Goal: Task Accomplishment & Management: Manage account settings

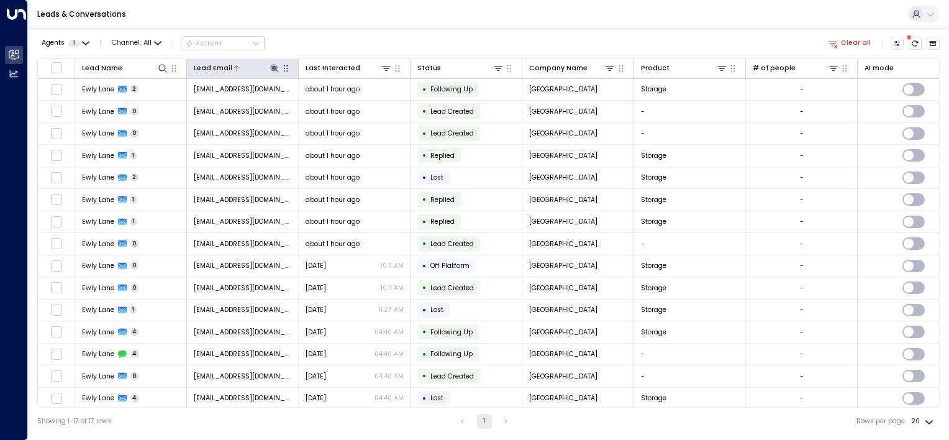
click at [275, 67] on icon at bounding box center [274, 68] width 8 height 8
click at [331, 104] on icon "button" at bounding box center [330, 103] width 10 height 10
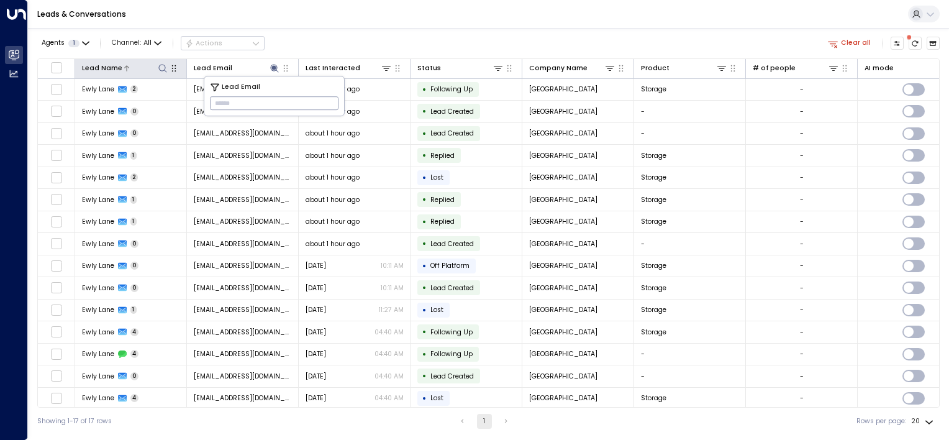
click at [166, 69] on icon at bounding box center [163, 68] width 10 height 10
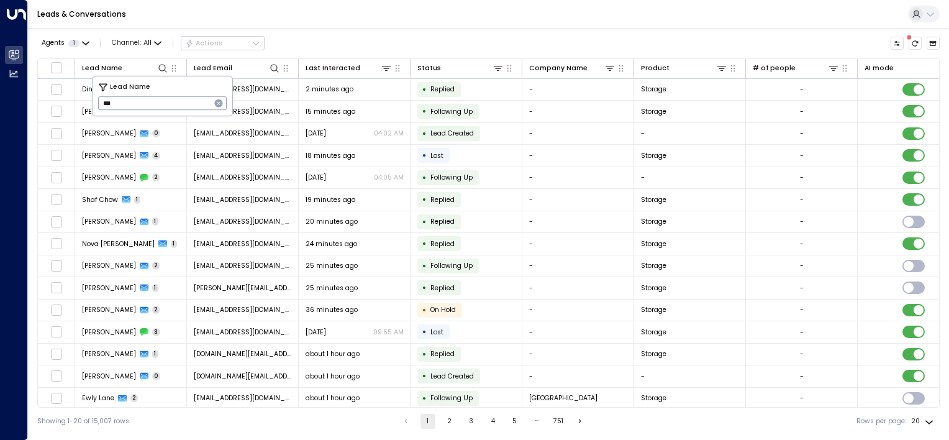
type input "****"
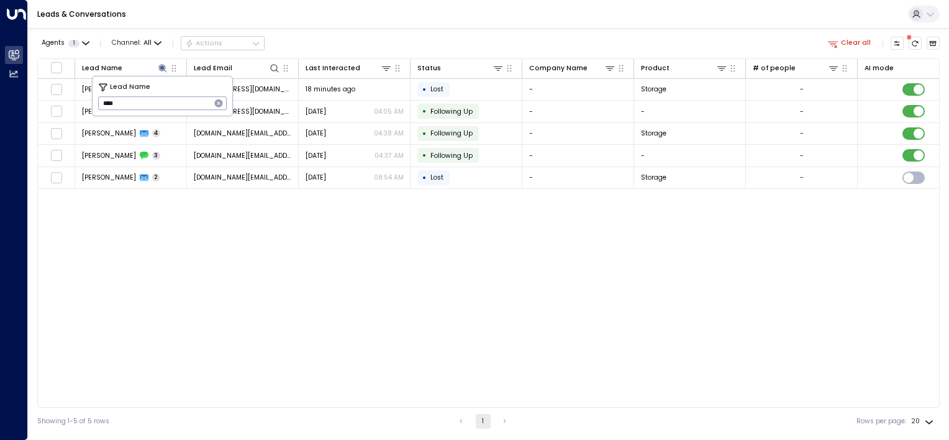
click at [380, 291] on div "Lead Name Lead Email Last Interacted Status Company Name Product # of people AI…" at bounding box center [488, 232] width 903 height 349
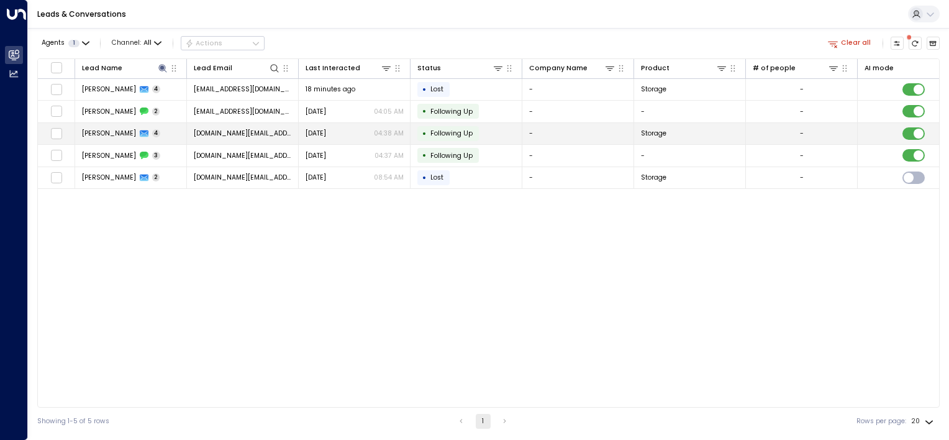
click at [452, 130] on span "Following Up" at bounding box center [451, 133] width 42 height 9
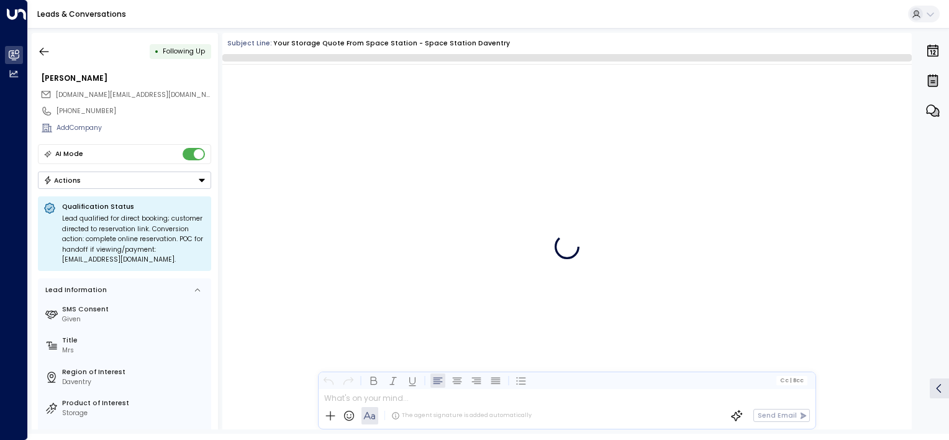
scroll to position [3029, 0]
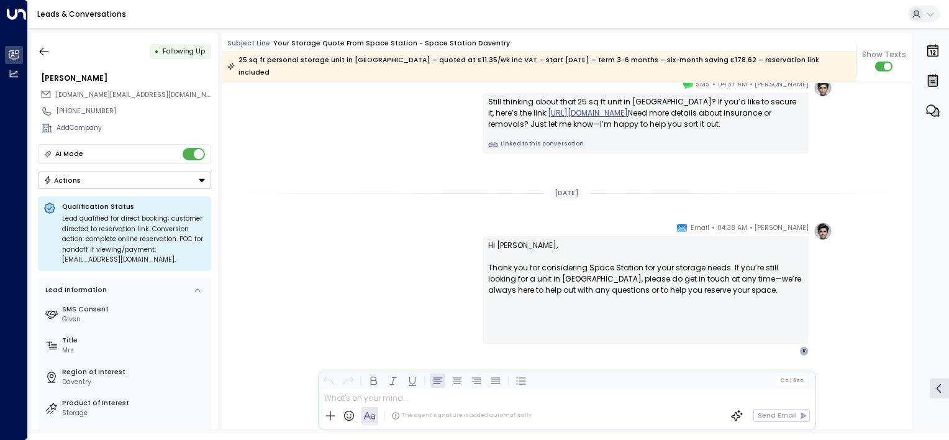
click at [152, 184] on button "Actions" at bounding box center [124, 179] width 173 height 17
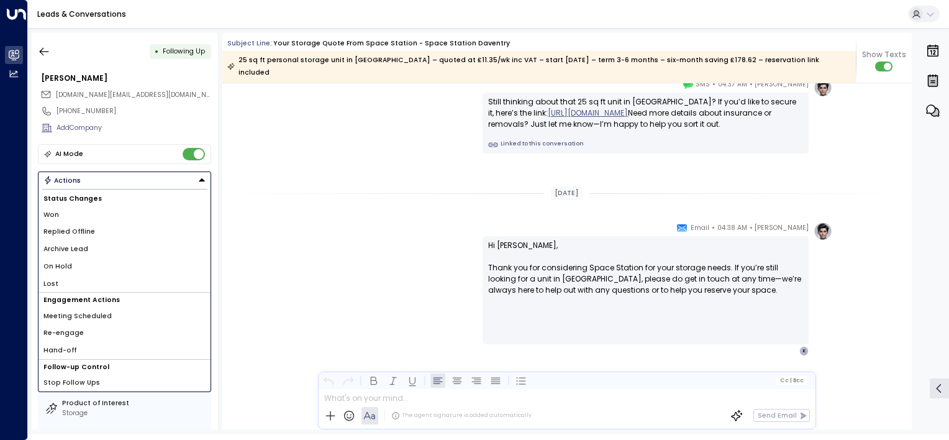
click at [94, 229] on li "Replied Offline" at bounding box center [125, 231] width 172 height 17
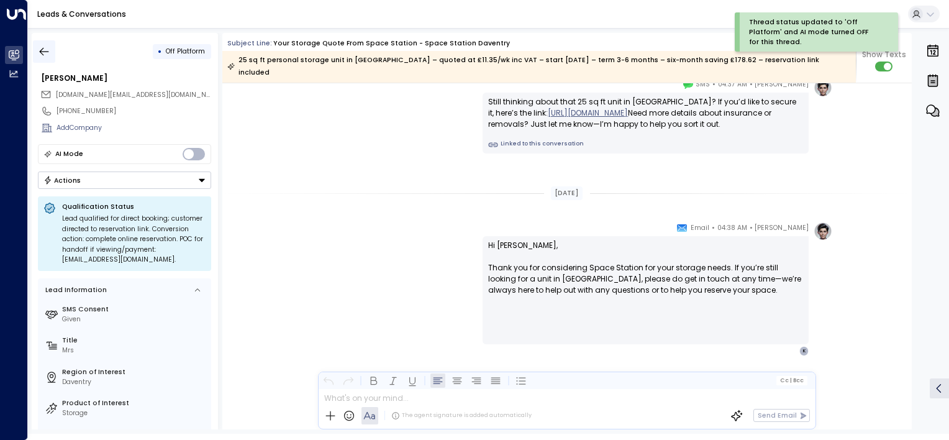
click at [49, 47] on icon "button" at bounding box center [44, 51] width 12 height 12
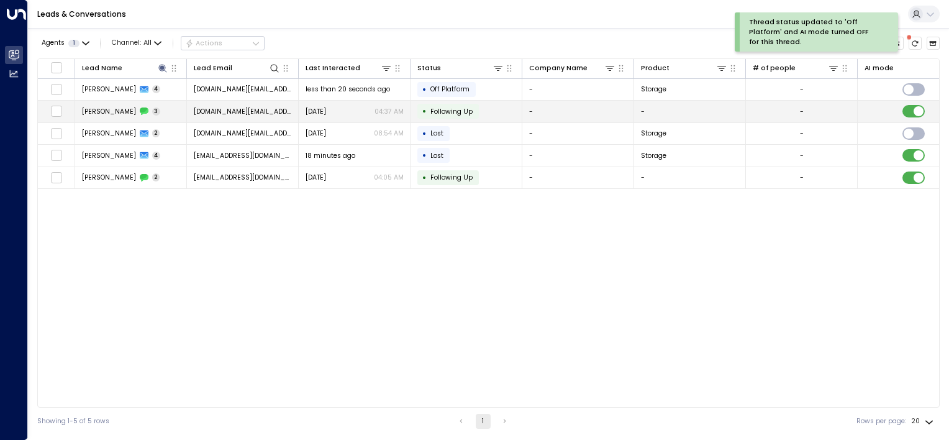
click at [471, 111] on span "Following Up" at bounding box center [451, 111] width 51 height 9
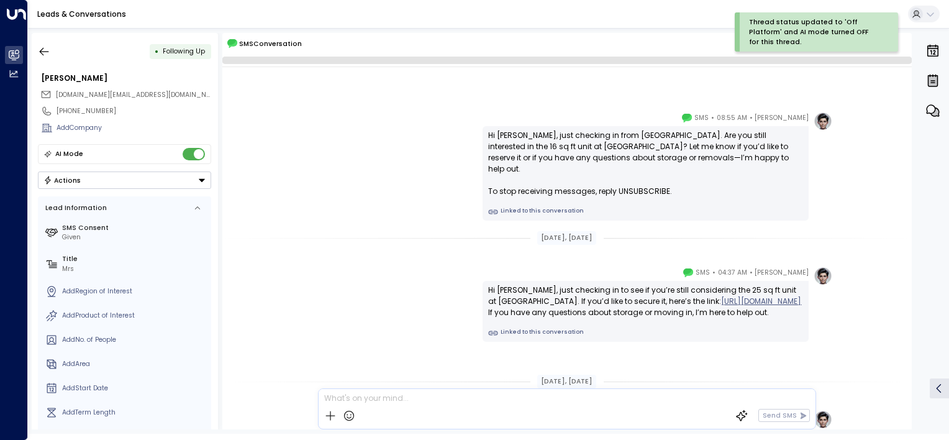
scroll to position [160, 0]
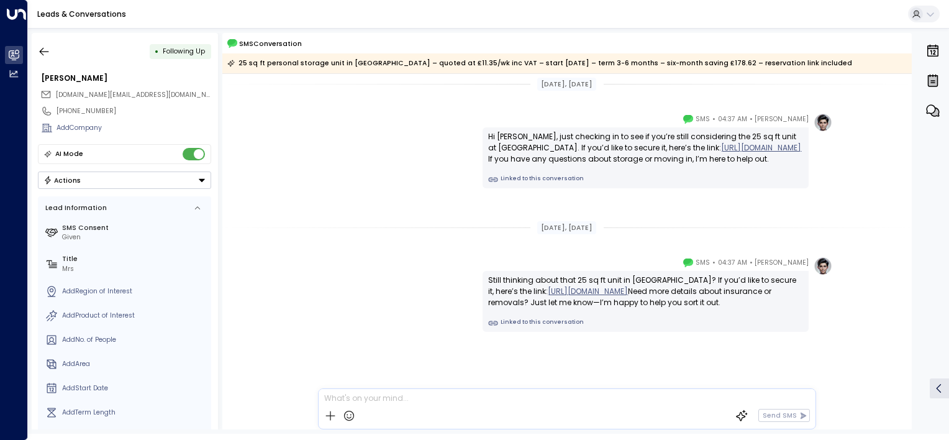
click at [146, 178] on button "Actions" at bounding box center [124, 179] width 173 height 17
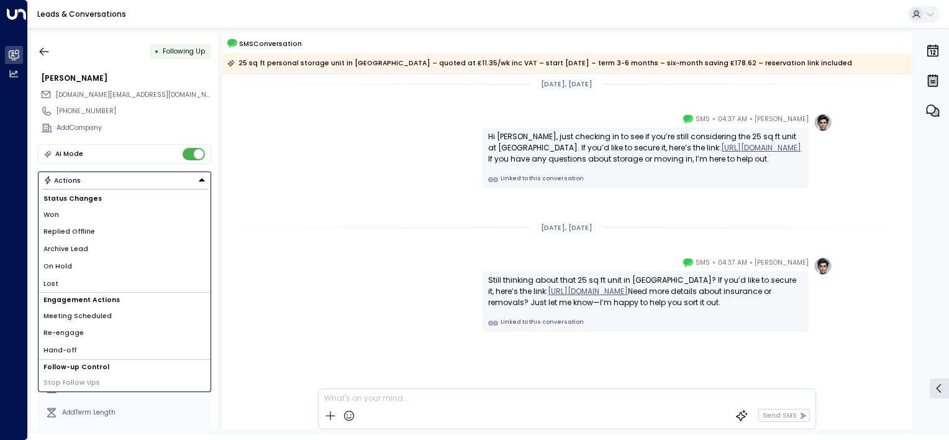
click at [91, 228] on li "Replied Offline" at bounding box center [125, 231] width 172 height 17
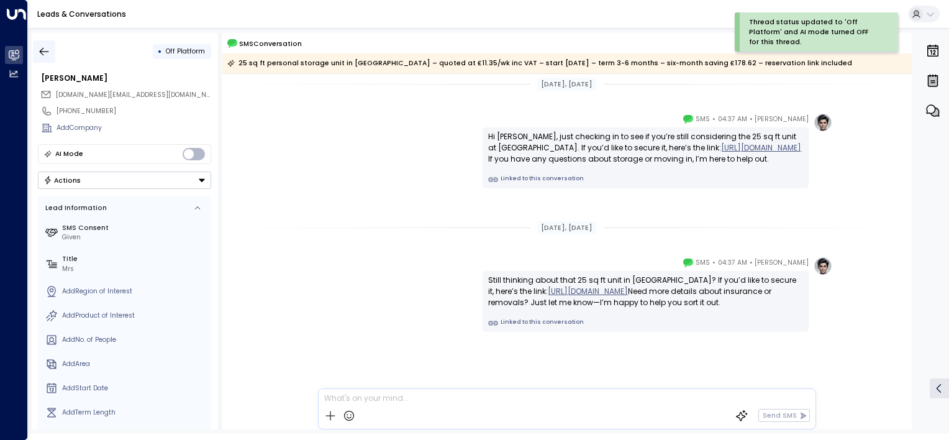
click at [47, 50] on icon "button" at bounding box center [44, 51] width 12 height 12
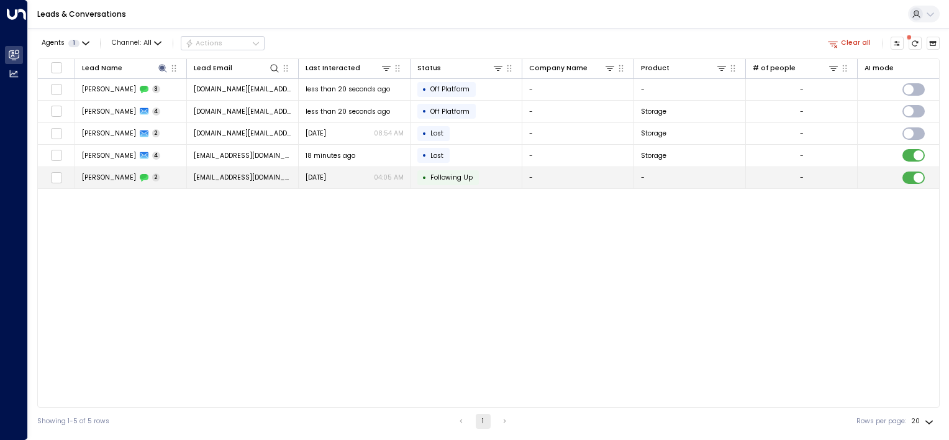
click at [455, 175] on span "Following Up" at bounding box center [451, 177] width 42 height 9
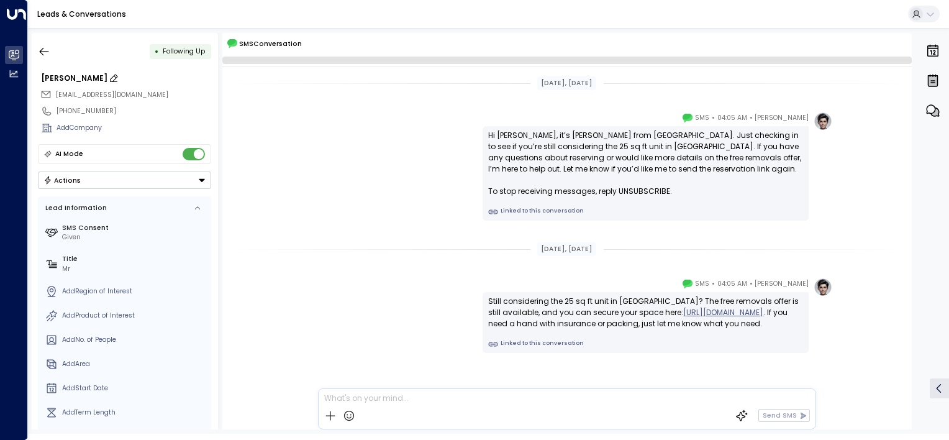
scroll to position [28, 0]
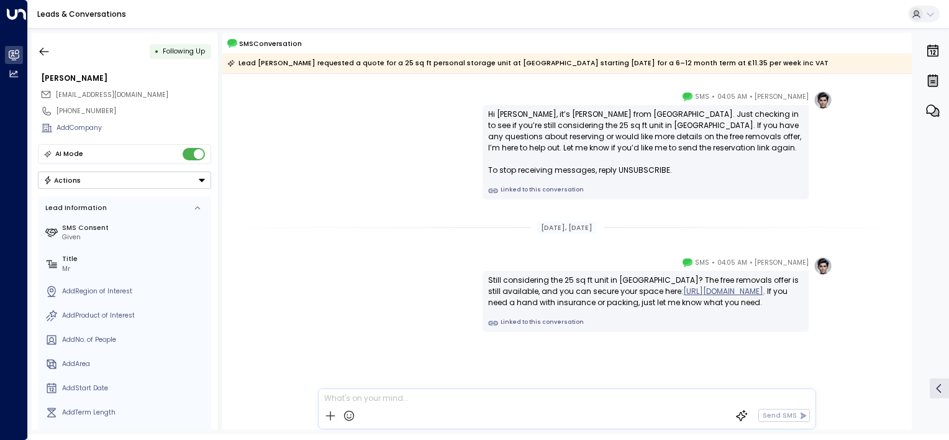
click at [78, 180] on div "Actions" at bounding box center [62, 180] width 38 height 9
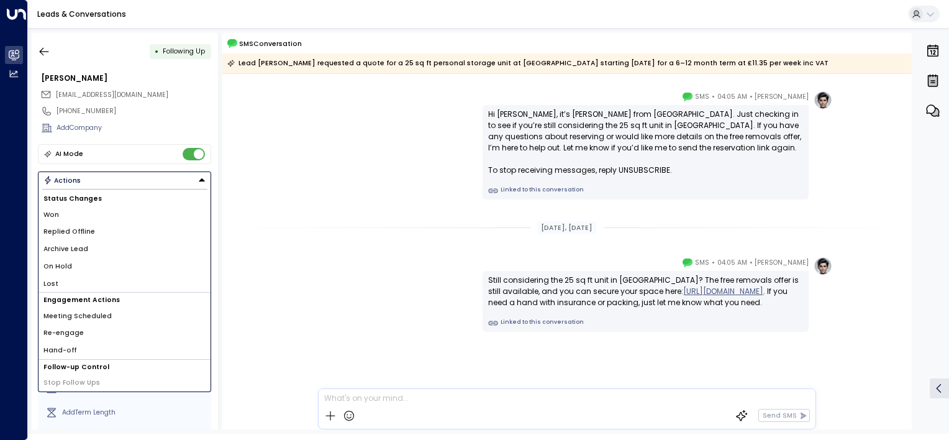
click at [70, 233] on span "Replied Offline" at bounding box center [69, 232] width 52 height 10
